Goal: Task Accomplishment & Management: Complete application form

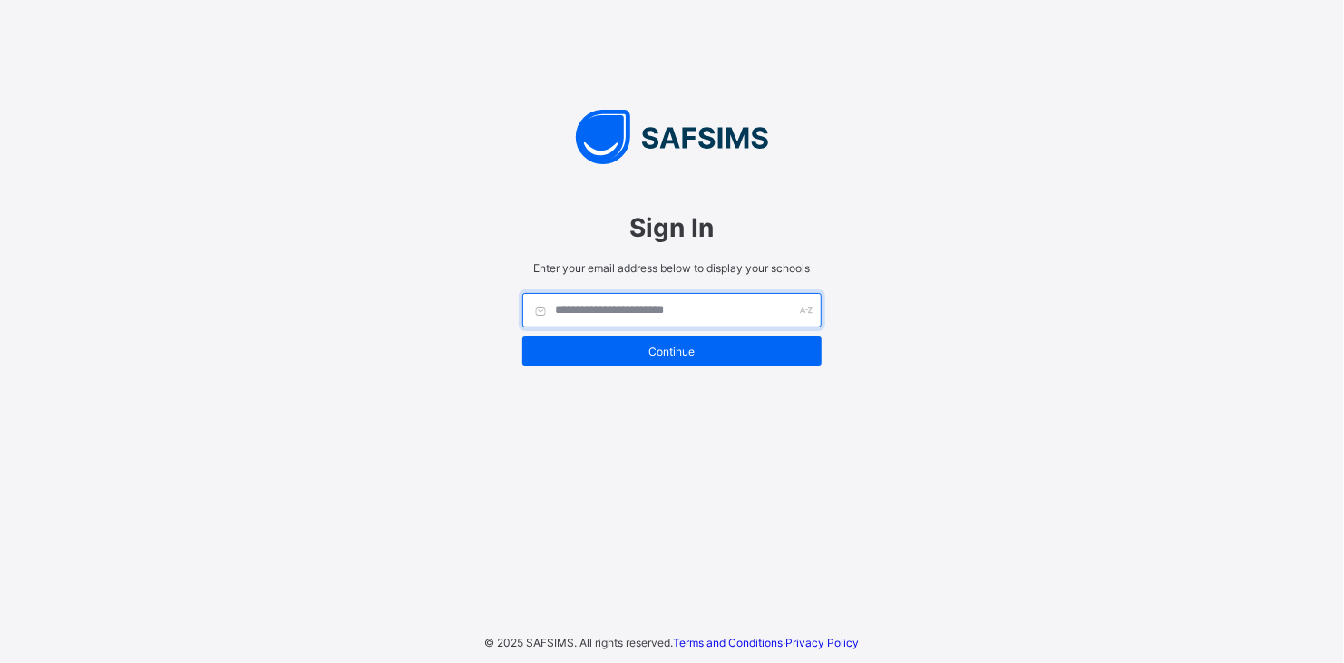
click at [579, 308] on input "text" at bounding box center [671, 310] width 299 height 34
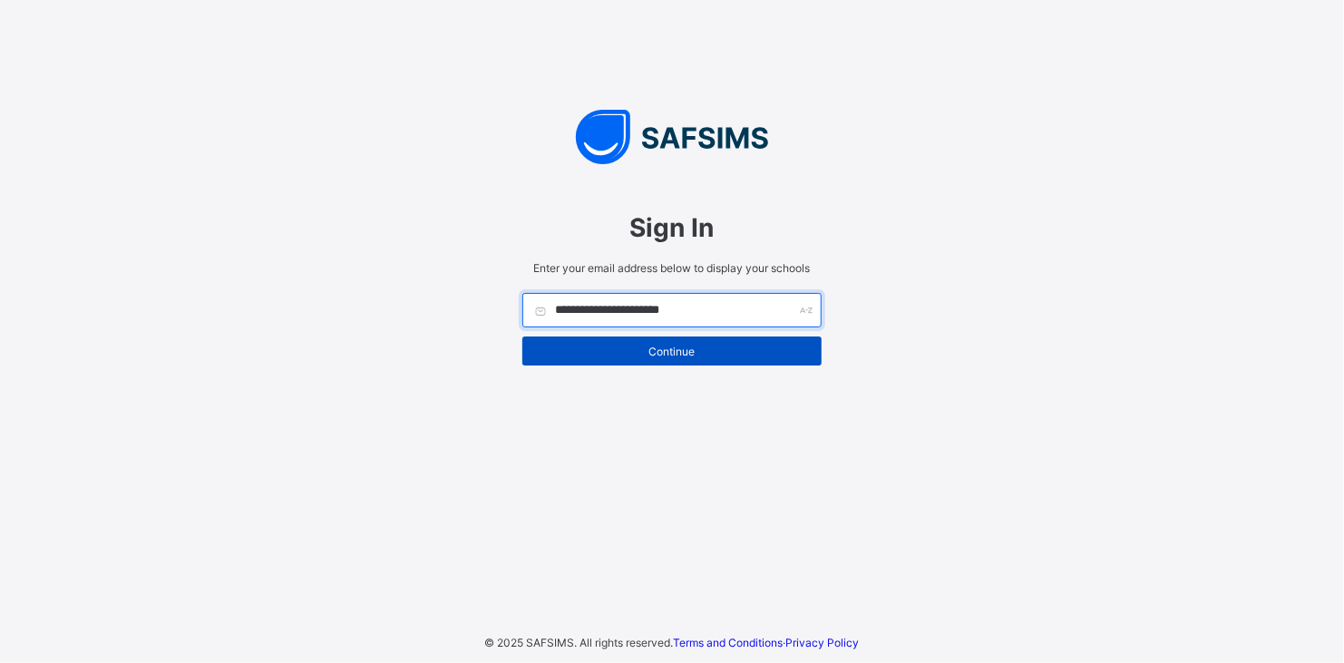
type input "**********"
click at [606, 346] on span "Continue" at bounding box center [672, 352] width 272 height 14
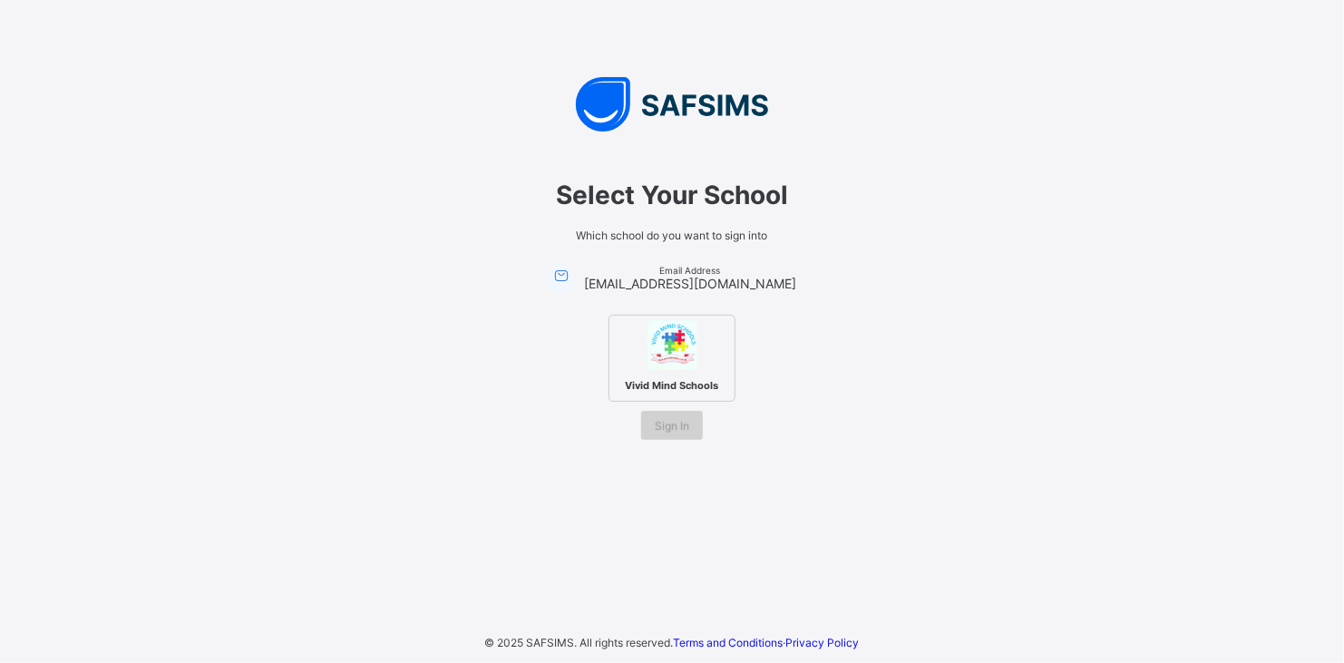
click at [677, 424] on span "Sign In" at bounding box center [672, 426] width 34 height 14
click at [1020, 590] on div "Select Your School Which school do you want to sign into Email Address [EMAIL_A…" at bounding box center [672, 331] width 1344 height 663
click at [679, 424] on span "Sign In" at bounding box center [672, 426] width 34 height 14
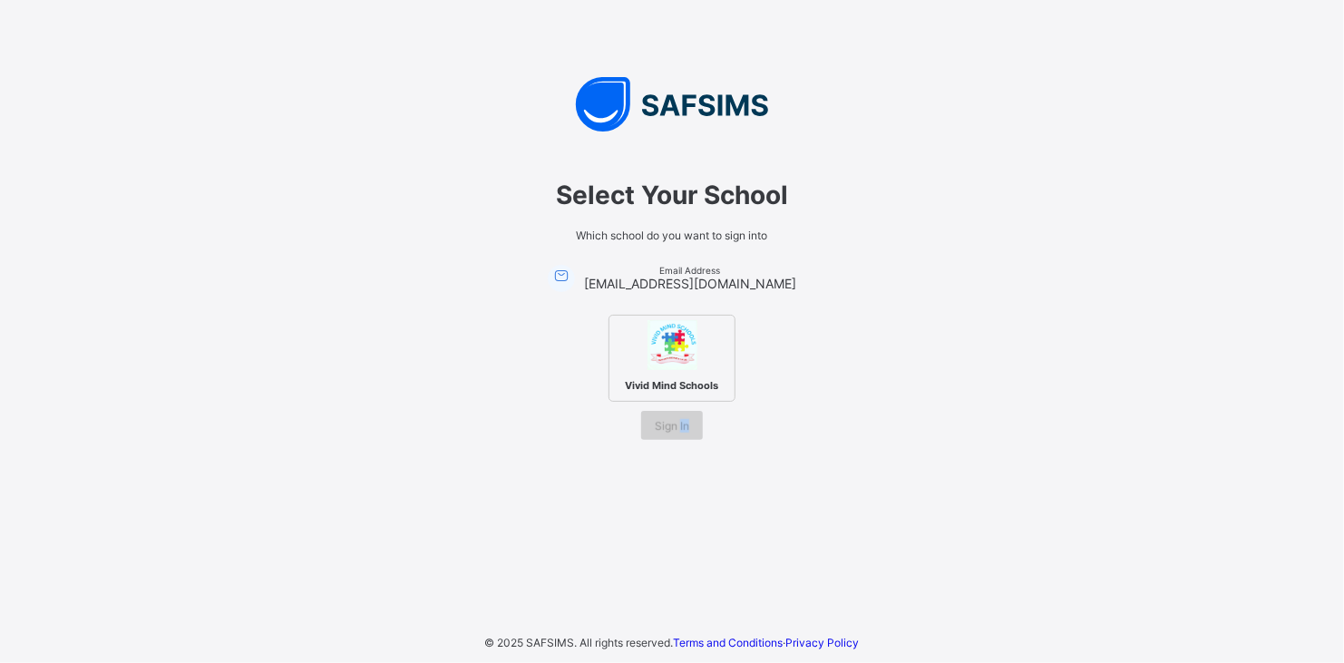
click at [679, 424] on span "Sign In" at bounding box center [672, 426] width 34 height 14
